Goal: Task Accomplishment & Management: Complete application form

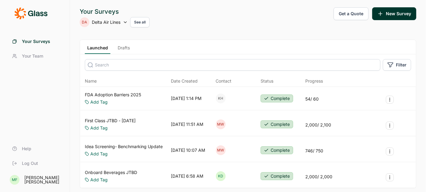
click at [122, 47] on link "Drafts" at bounding box center [123, 49] width 17 height 9
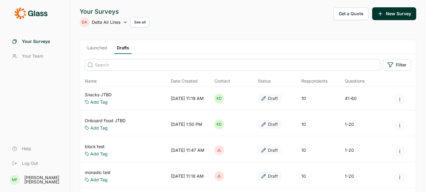
click at [100, 94] on link "Snacks JTBD" at bounding box center [98, 95] width 27 height 6
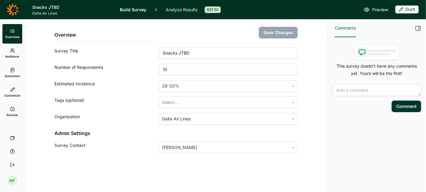
click at [377, 8] on span "Preview" at bounding box center [380, 9] width 16 height 7
click at [12, 71] on icon at bounding box center [12, 70] width 5 height 5
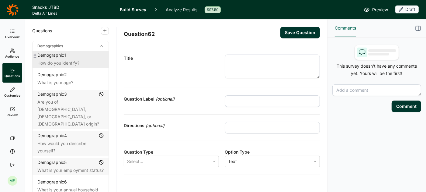
click at [65, 59] on div "How do you identify?" at bounding box center [70, 62] width 66 height 7
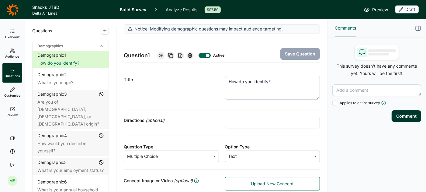
click at [378, 8] on span "Preview" at bounding box center [380, 9] width 16 height 7
click at [380, 9] on span "Preview" at bounding box center [380, 9] width 16 height 7
click at [381, 9] on span "Preview" at bounding box center [380, 9] width 16 height 7
click at [13, 11] on icon at bounding box center [13, 10] width 12 height 12
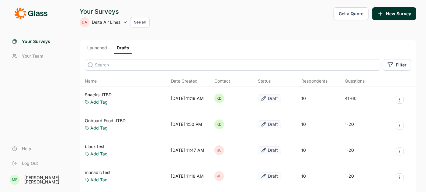
click at [106, 24] on span "Delta Air Lines" at bounding box center [106, 22] width 29 height 6
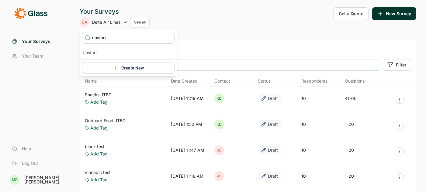
type input "upstart"
click at [85, 53] on icon at bounding box center [88, 38] width 6 height 46
click at [90, 52] on icon at bounding box center [88, 38] width 6 height 46
type input "upstart"
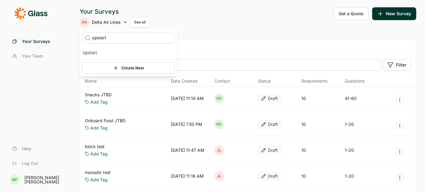
click at [88, 56] on icon at bounding box center [88, 38] width 6 height 46
click at [89, 50] on icon at bounding box center [88, 38] width 6 height 46
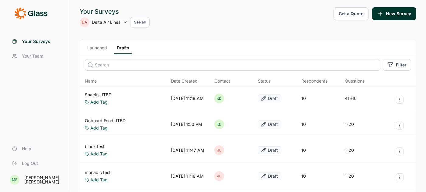
click at [63, 68] on div "Your Surveys Your Team Help Log Out MF Meredith Freeland" at bounding box center [35, 96] width 70 height 192
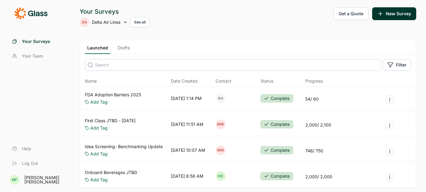
click at [105, 23] on span "Delta Air Lines" at bounding box center [106, 22] width 29 height 6
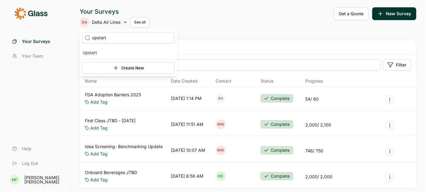
type input "upstart"
click at [90, 54] on icon at bounding box center [88, 38] width 6 height 46
type input "upstart"
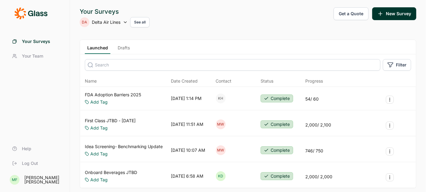
click at [35, 12] on icon at bounding box center [34, 13] width 1 height 5
click at [122, 21] on div "DA Delta Air Lines See all" at bounding box center [115, 22] width 70 height 10
click at [58, 70] on div "Your Surveys Your Team Help Log Out" at bounding box center [34, 102] width 55 height 136
click at [42, 40] on span "Your Surveys" at bounding box center [36, 41] width 28 height 6
click at [43, 39] on span "Your Surveys" at bounding box center [36, 41] width 28 height 6
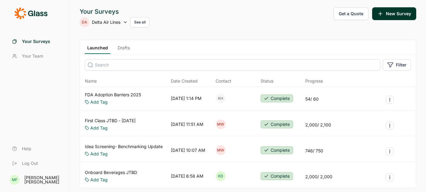
click at [142, 22] on button "See all" at bounding box center [139, 22] width 19 height 10
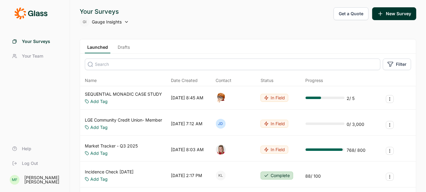
click at [126, 22] on icon at bounding box center [126, 21] width 5 height 5
type input "upstart"
click at [92, 51] on li "Upstart" at bounding box center [128, 52] width 97 height 13
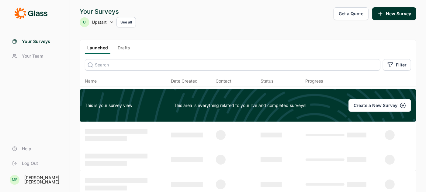
click at [125, 47] on link "Drafts" at bounding box center [123, 49] width 17 height 9
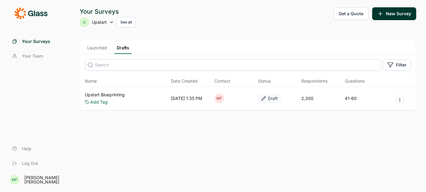
click at [109, 94] on link "Upstart Blueprinting" at bounding box center [105, 95] width 40 height 6
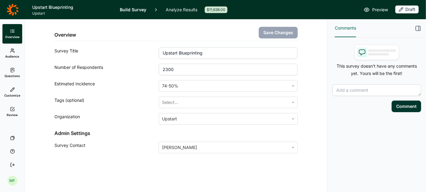
click at [376, 10] on span "Preview" at bounding box center [380, 9] width 16 height 7
click at [13, 11] on icon at bounding box center [13, 10] width 12 height 12
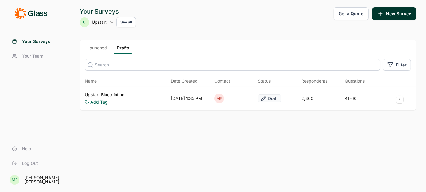
click at [113, 23] on icon at bounding box center [111, 22] width 5 height 5
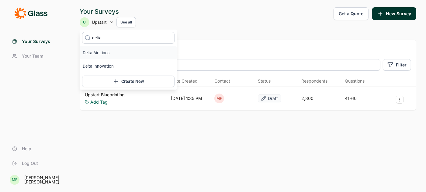
type input "delta"
click at [102, 53] on li "Delta Air Lines" at bounding box center [128, 52] width 97 height 13
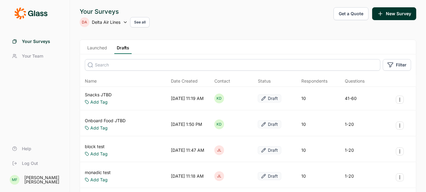
click at [100, 47] on link "Launched" at bounding box center [97, 49] width 25 height 9
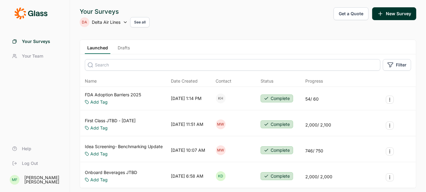
scroll to position [36, 0]
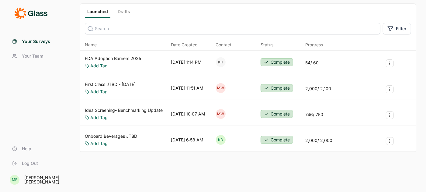
click at [116, 135] on link "Onboard Beverages JTBD" at bounding box center [111, 136] width 52 height 6
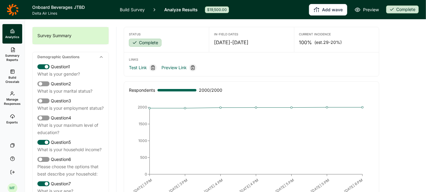
click at [134, 9] on link "Build Survey" at bounding box center [132, 9] width 25 height 19
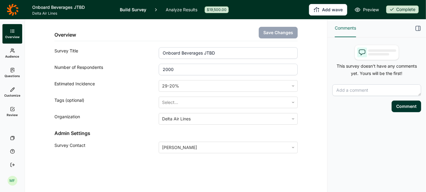
click at [371, 13] on span "Preview" at bounding box center [371, 9] width 16 height 7
click at [12, 8] on icon at bounding box center [13, 10] width 12 height 12
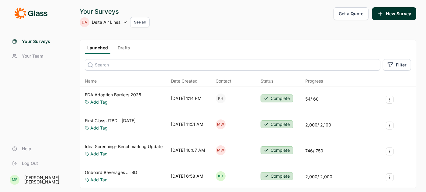
click at [123, 47] on link "Drafts" at bounding box center [123, 49] width 17 height 9
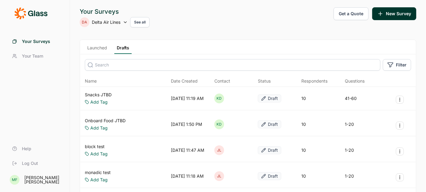
click at [103, 93] on link "Snacks JTBD" at bounding box center [98, 95] width 27 height 6
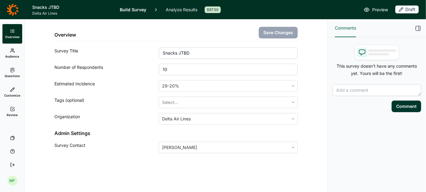
click at [419, 27] on use "button" at bounding box center [418, 28] width 5 height 5
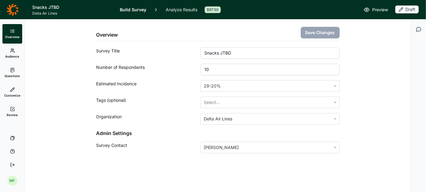
click at [10, 74] on span "Questions" at bounding box center [13, 76] width 16 height 4
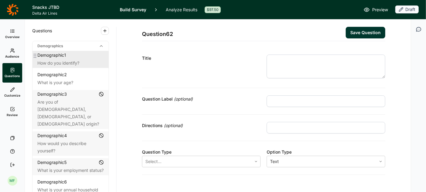
click at [71, 60] on div "How do you identify?" at bounding box center [70, 62] width 66 height 7
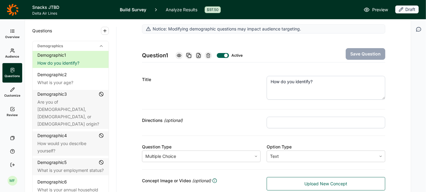
click at [376, 10] on span "Preview" at bounding box center [380, 9] width 16 height 7
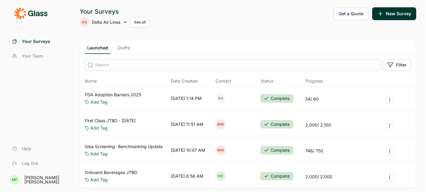
click at [124, 47] on link "Drafts" at bounding box center [123, 49] width 17 height 9
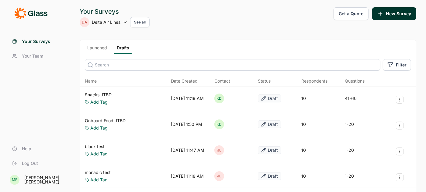
click at [399, 100] on icon "Survey Actions" at bounding box center [399, 99] width 5 height 5
click at [421, 107] on div "Your Surveys DA Delta Air Lines See all Get a Quote New Survey Launched Drafts …" at bounding box center [248, 175] width 356 height 351
click at [104, 95] on link "Snacks JTBD" at bounding box center [98, 95] width 27 height 6
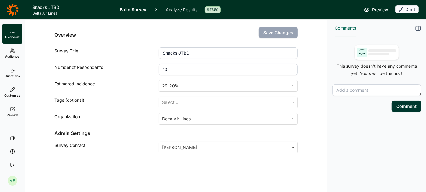
click at [379, 9] on span "Preview" at bounding box center [380, 9] width 16 height 7
click at [379, 8] on span "Preview" at bounding box center [380, 9] width 16 height 7
click at [11, 70] on icon at bounding box center [12, 70] width 5 height 5
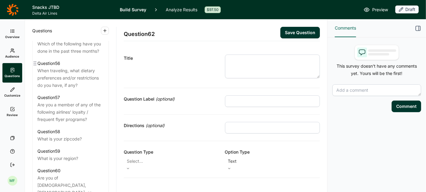
scroll to position [2353, 0]
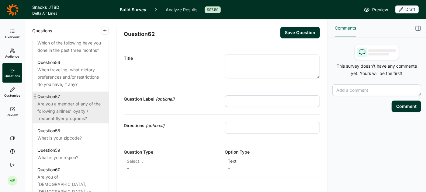
click at [79, 102] on div "Are you a member of any of the following airlines' loyalty / frequent flyer pro…" at bounding box center [70, 111] width 66 height 22
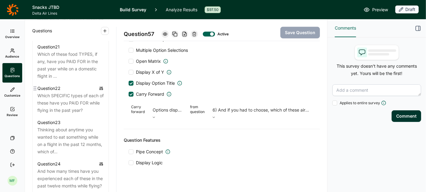
scroll to position [1039, 0]
click at [95, 125] on div "Thinking about anytime you wanted to eat something while on a flight in the pas…" at bounding box center [70, 139] width 66 height 29
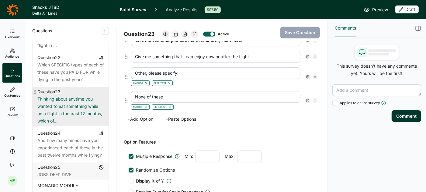
scroll to position [1070, 0]
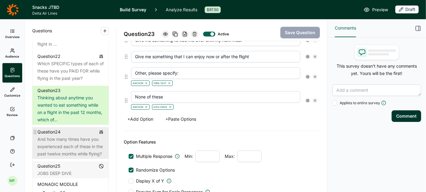
click at [58, 135] on div "And how many times have you experienced each of these in the past twelve months…" at bounding box center [70, 146] width 66 height 22
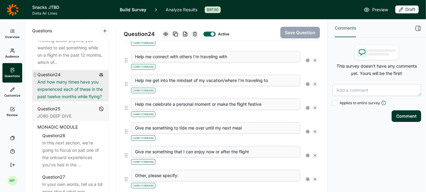
scroll to position [1132, 0]
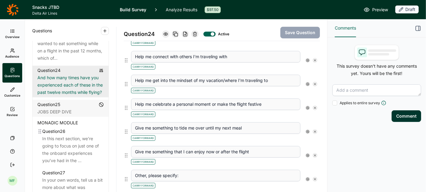
click at [58, 135] on div "In this next section, we’re going to focus on just one of the onboard experienc…" at bounding box center [72, 149] width 61 height 29
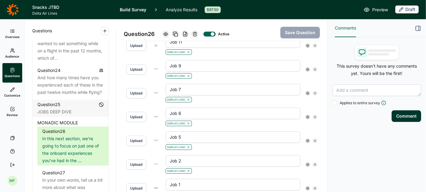
scroll to position [275, 0]
click at [307, 92] on icon at bounding box center [308, 94] width 4 height 4
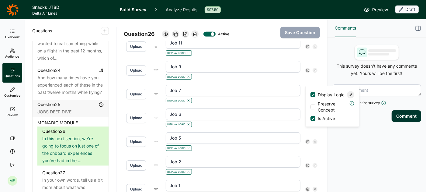
click at [352, 96] on icon at bounding box center [351, 95] width 4 height 4
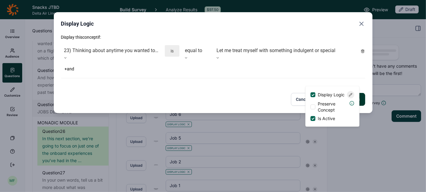
click at [360, 24] on icon "Close" at bounding box center [361, 23] width 7 height 7
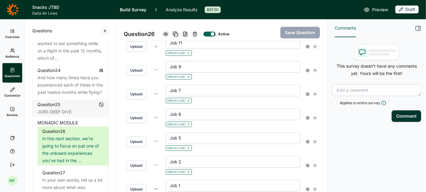
click at [308, 116] on use at bounding box center [307, 117] width 3 height 3
click at [349, 120] on icon at bounding box center [351, 118] width 4 height 4
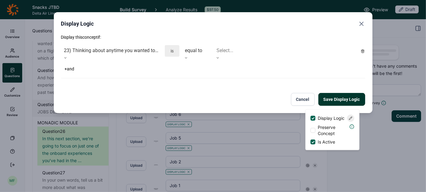
click at [67, 56] on icon at bounding box center [66, 58] width 4 height 4
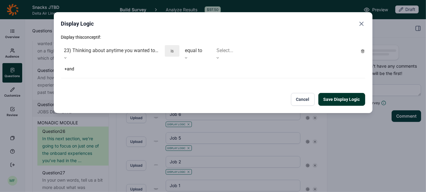
click at [67, 56] on icon at bounding box center [66, 58] width 4 height 4
click at [359, 22] on icon "Close" at bounding box center [361, 23] width 7 height 7
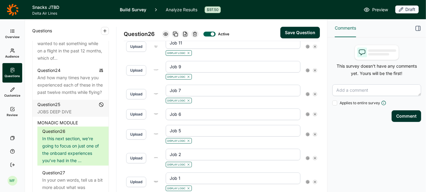
click at [307, 92] on use at bounding box center [307, 93] width 3 height 3
click at [351, 94] on div at bounding box center [350, 94] width 7 height 7
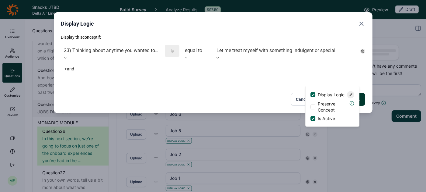
click at [362, 23] on icon "Close" at bounding box center [361, 23] width 7 height 7
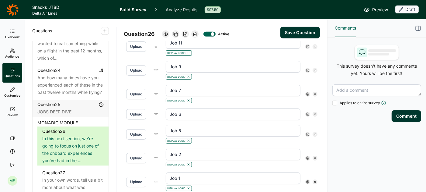
click at [308, 113] on use at bounding box center [307, 114] width 3 height 3
click at [324, 114] on span "Display Logic" at bounding box center [331, 114] width 27 height 6
click at [310, 114] on input "Display Logic" at bounding box center [310, 114] width 0 height 0
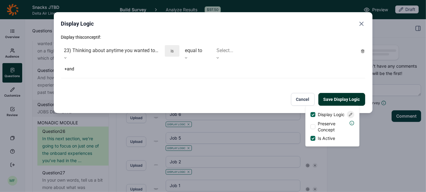
click at [242, 49] on div at bounding box center [285, 50] width 138 height 9
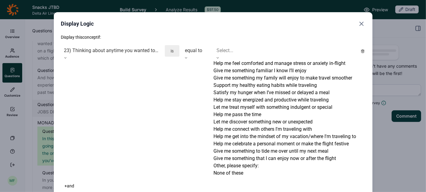
click at [244, 103] on div "Help me stay energized and productive while traveling" at bounding box center [285, 99] width 144 height 7
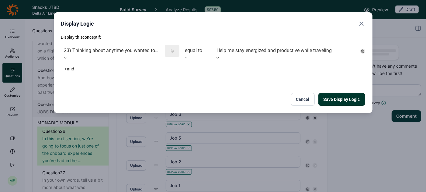
click at [328, 98] on button "Save Display Logic" at bounding box center [341, 99] width 47 height 13
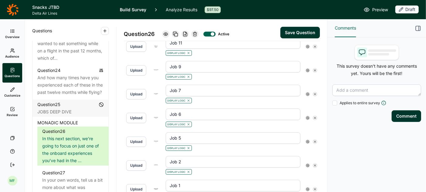
click at [290, 34] on button "Save Question" at bounding box center [300, 33] width 40 height 12
type input "Job 14"
type input "Job 12"
type input "Job 10"
type input "Job 8"
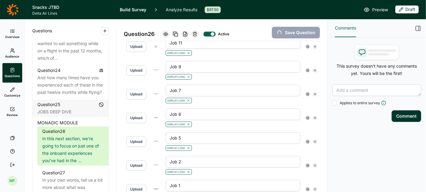
type input "Job 4"
type input "Job 3"
type input "Job 1"
type input "Job 2"
type input "Job 5"
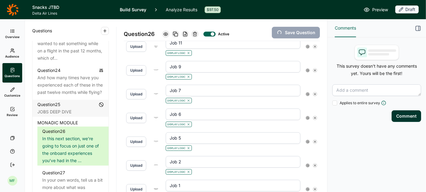
type input "Job 6"
type input "Job 7"
type input "Job 9"
type input "Job 11"
type input "Job 13"
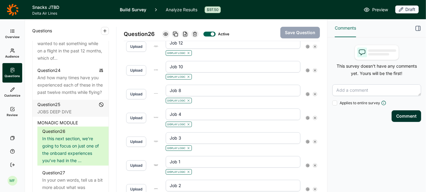
click at [379, 10] on span "Preview" at bounding box center [380, 9] width 16 height 7
